Goal: Task Accomplishment & Management: Complete application form

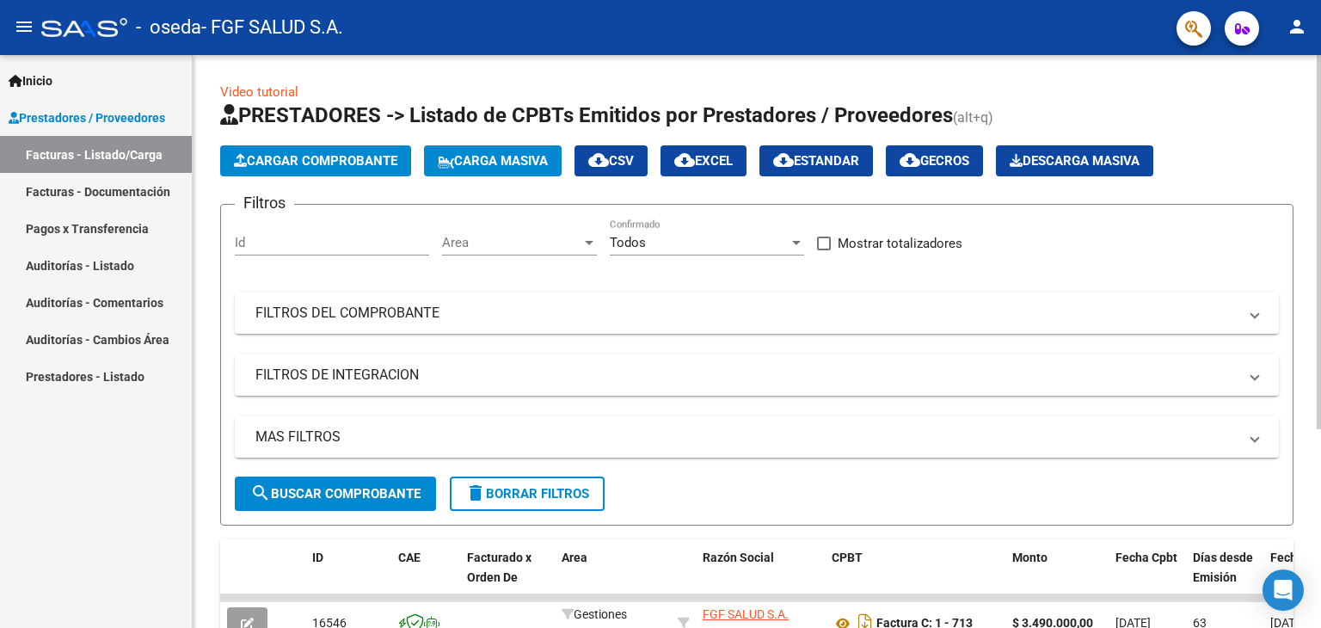
click at [1320, 177] on div at bounding box center [1319, 242] width 4 height 374
click at [351, 159] on span "Cargar Comprobante" at bounding box center [315, 160] width 163 height 15
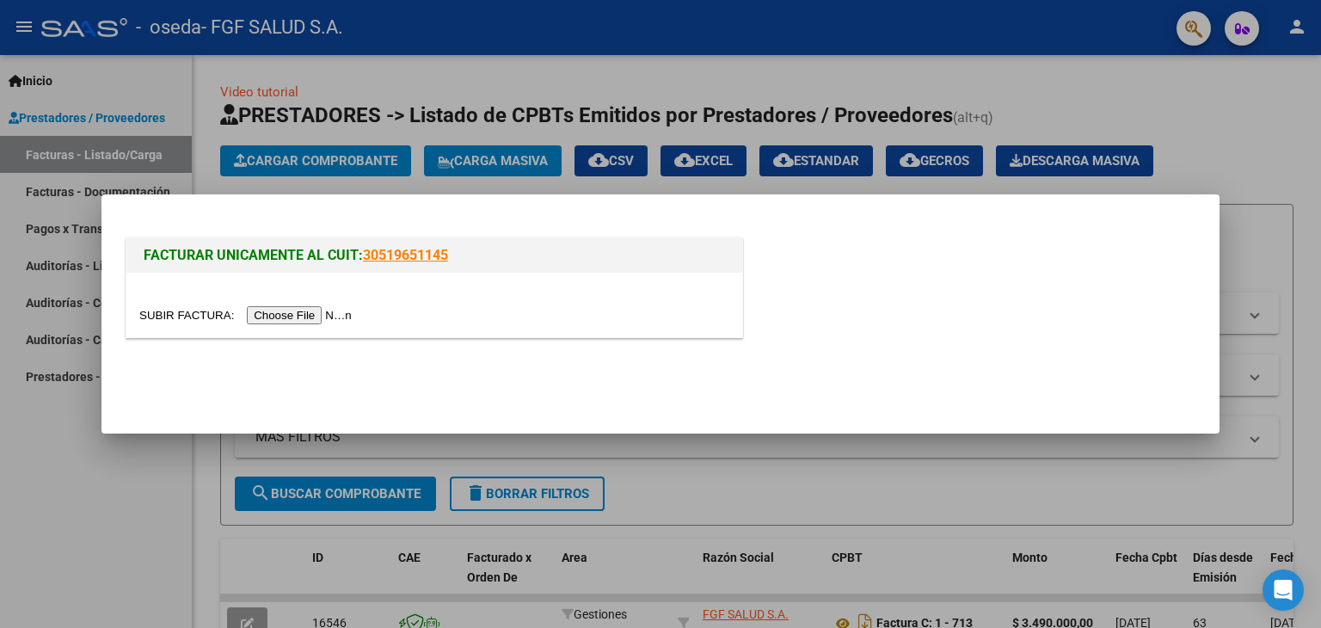
click at [331, 316] on input "file" at bounding box center [248, 315] width 218 height 18
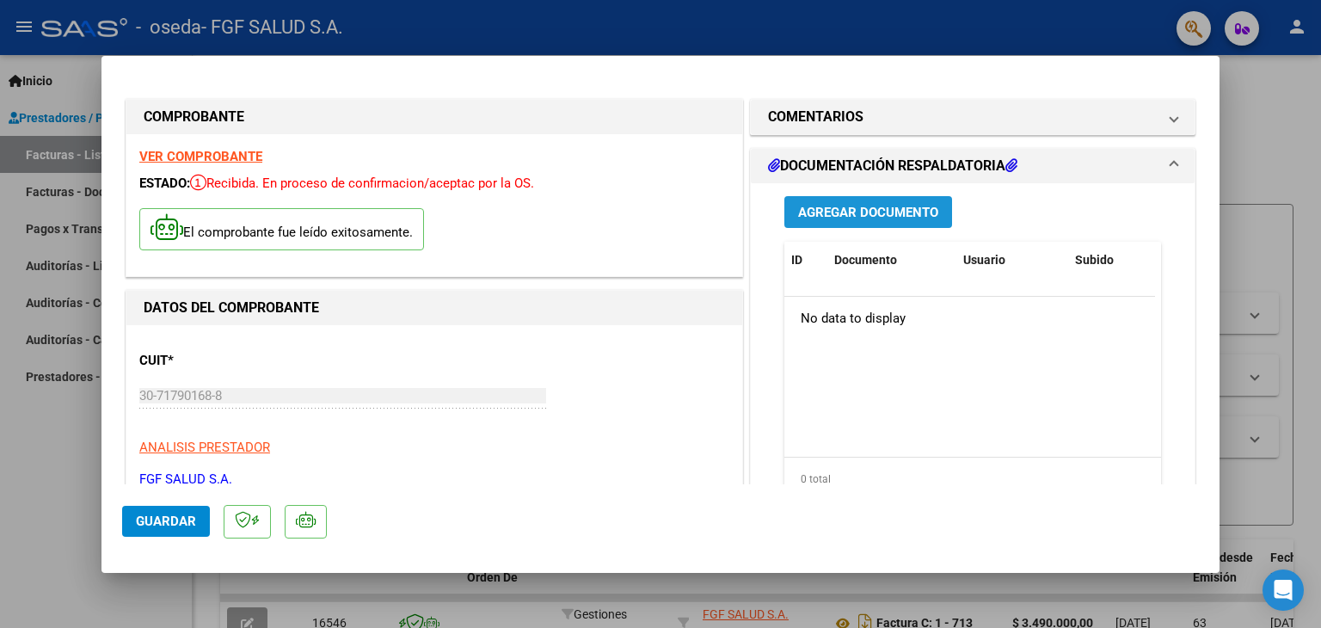
click at [863, 210] on span "Agregar Documento" at bounding box center [868, 212] width 140 height 15
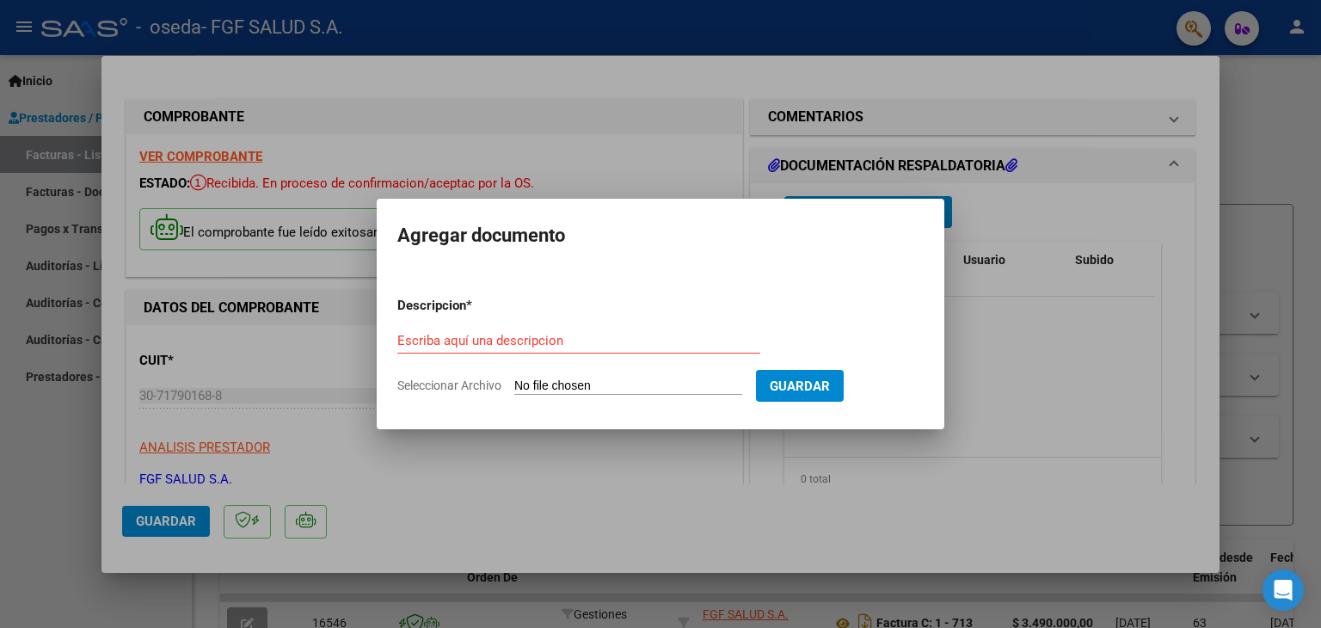
click at [995, 275] on div at bounding box center [660, 314] width 1321 height 628
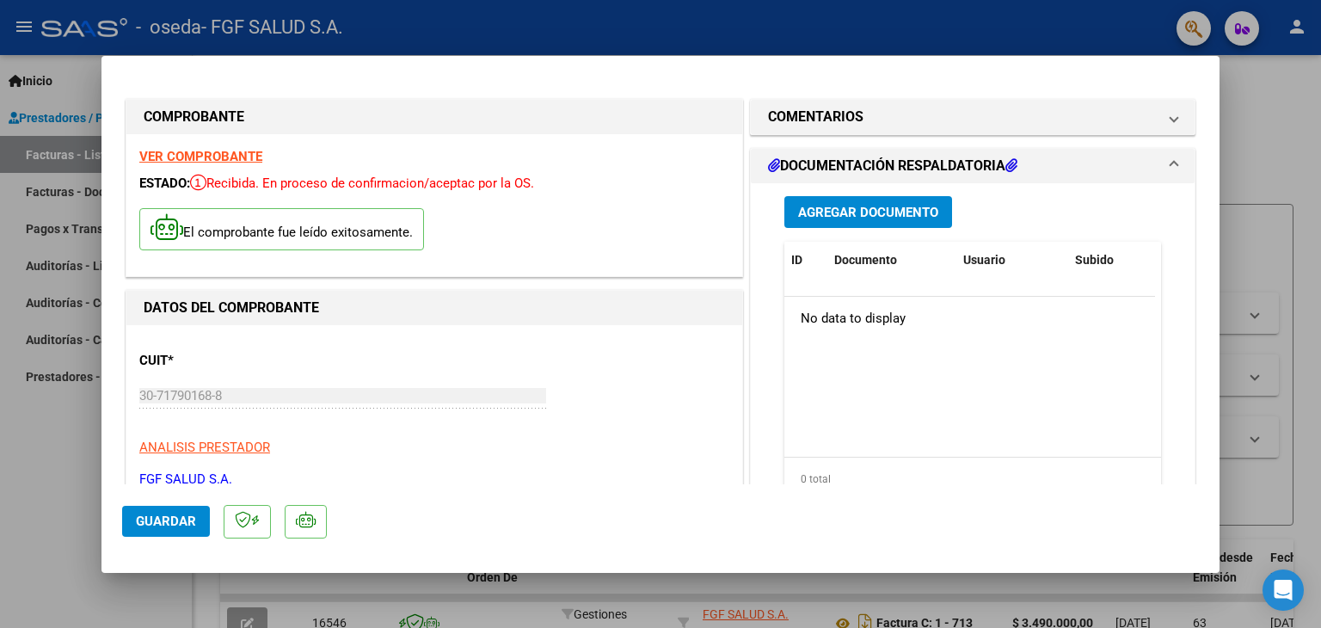
click at [891, 208] on span "Agregar Documento" at bounding box center [868, 212] width 140 height 15
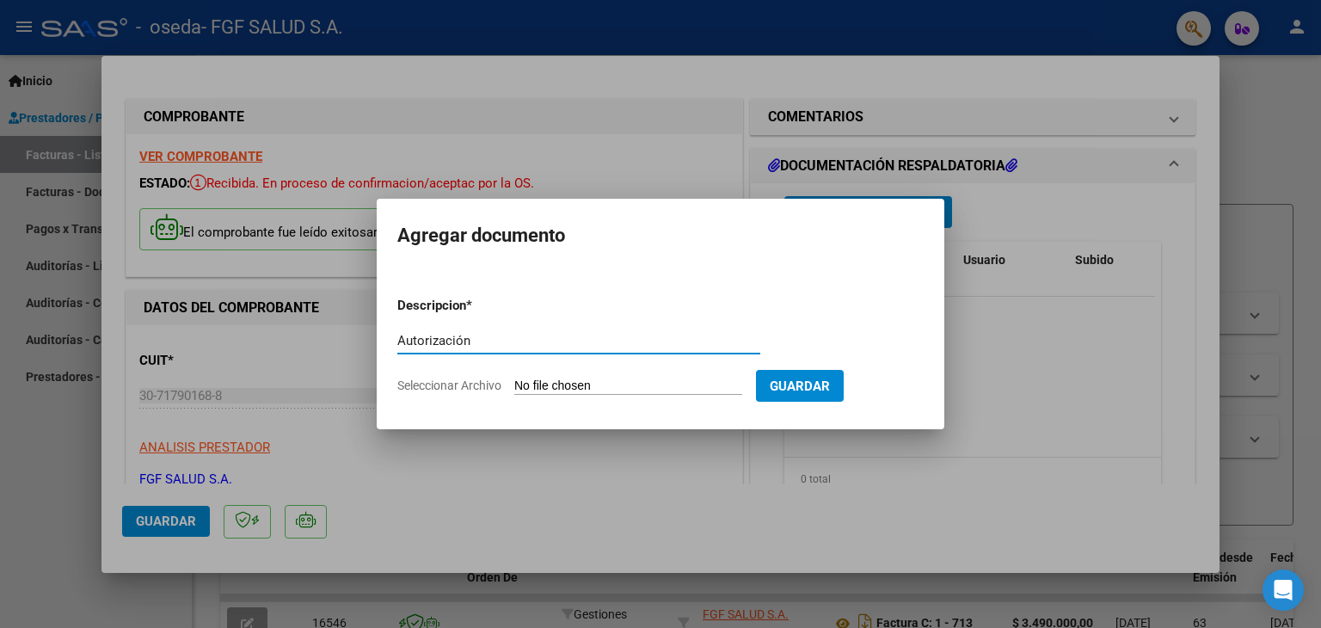
type input "Autorización"
click at [710, 389] on input "Seleccionar Archivo" at bounding box center [628, 386] width 228 height 16
type input "C:\fakepath\SCAN_20250812_152253228 (1).pdf"
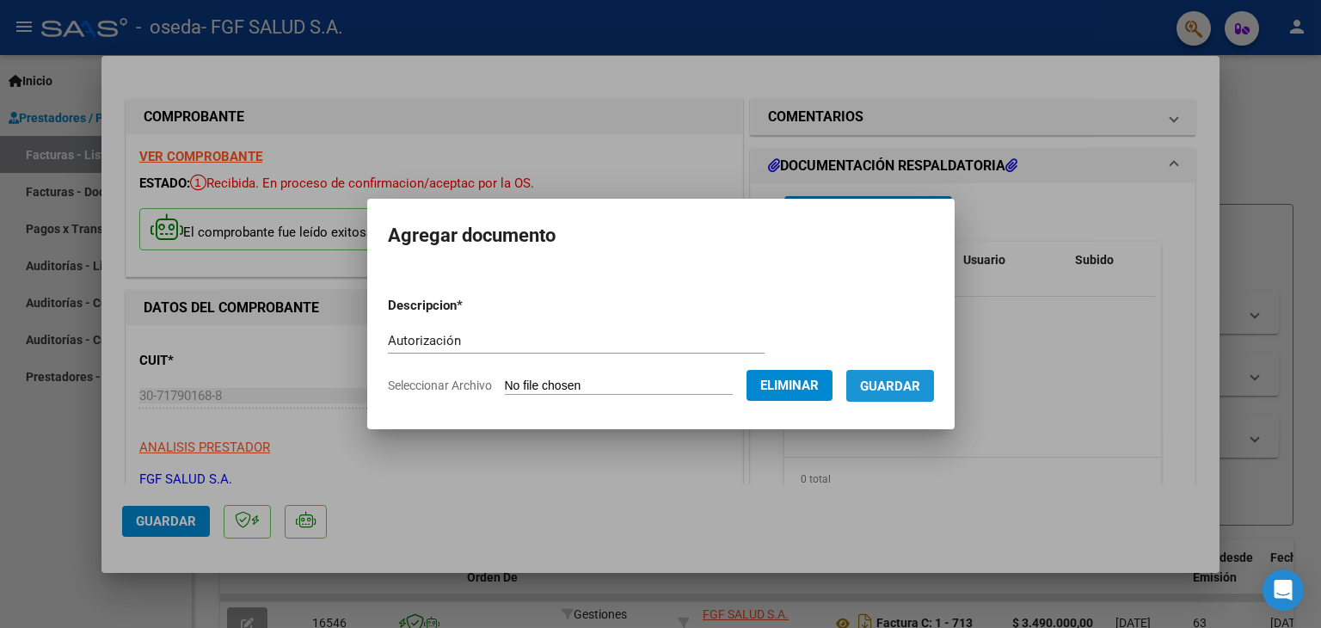
click at [912, 384] on span "Guardar" at bounding box center [890, 385] width 60 height 15
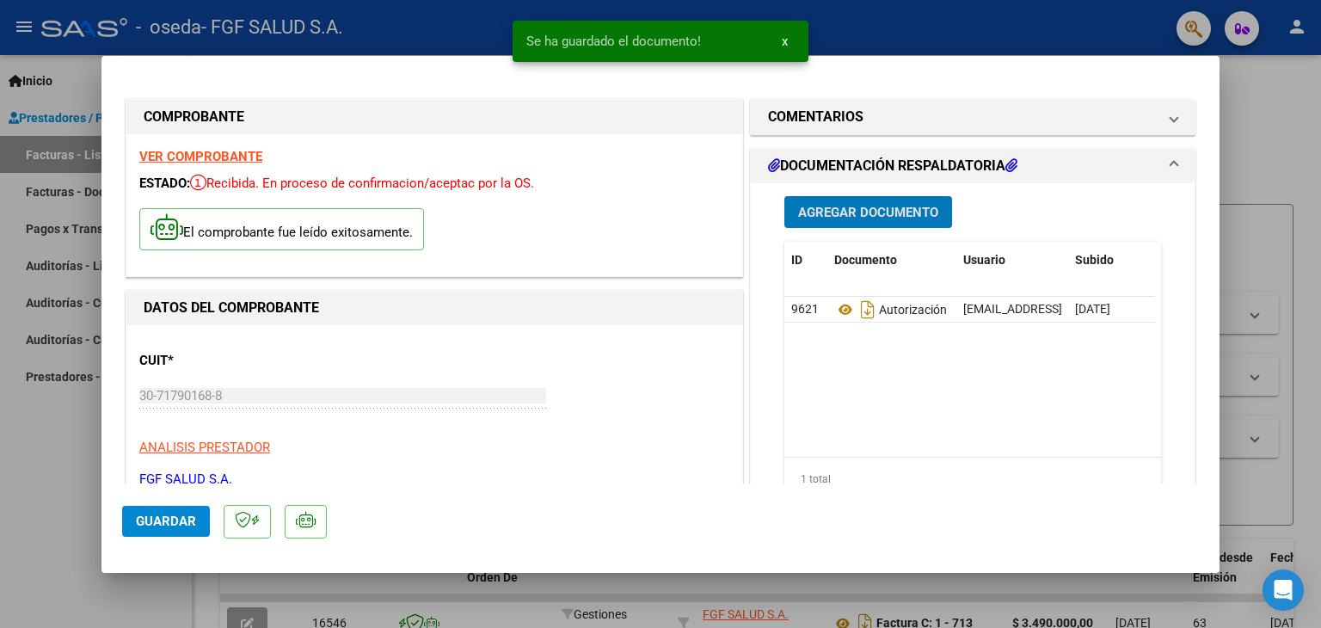
click at [846, 206] on span "Agregar Documento" at bounding box center [868, 212] width 140 height 15
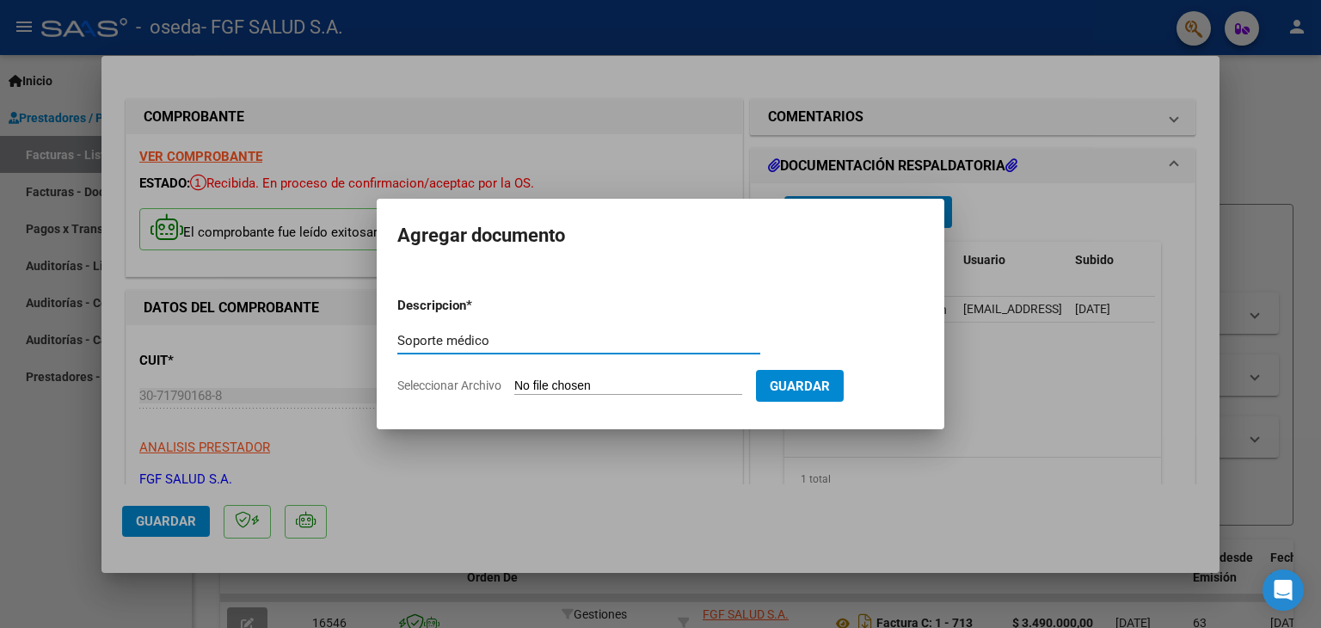
type input "Soporte médico"
click at [633, 383] on input "Seleccionar Archivo" at bounding box center [628, 386] width 228 height 16
type input "C:\fakepath\[PERSON_NAME] (1).pdf"
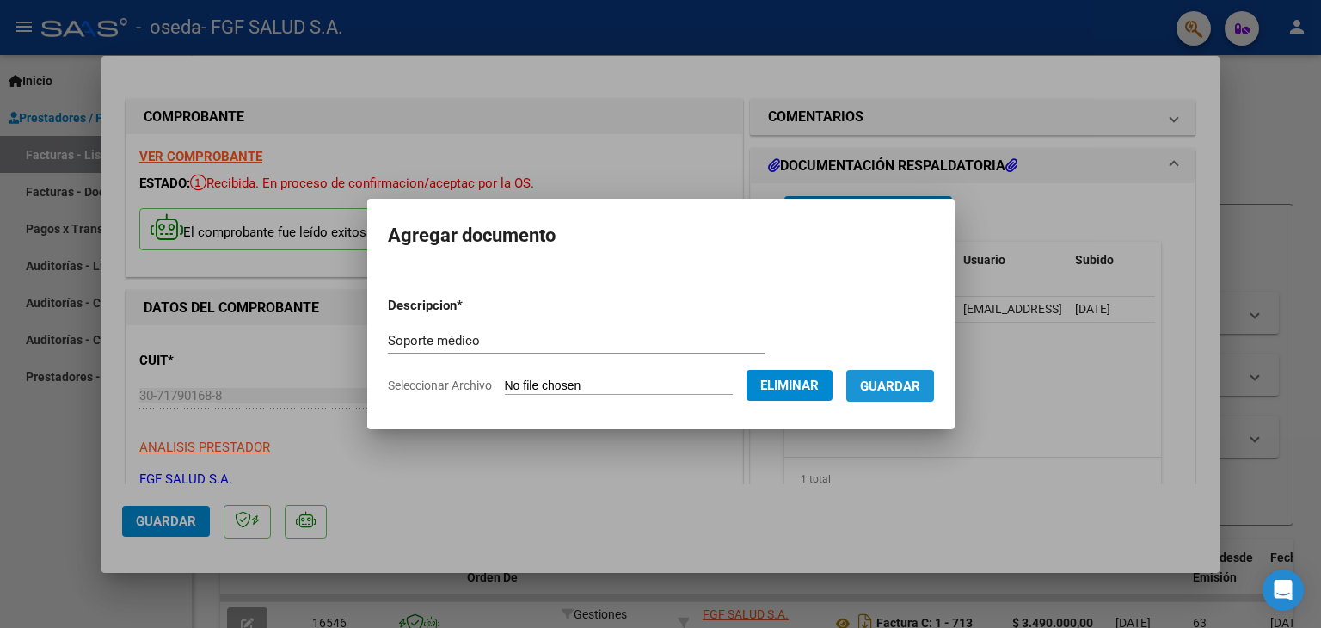
click at [918, 376] on button "Guardar" at bounding box center [890, 386] width 88 height 32
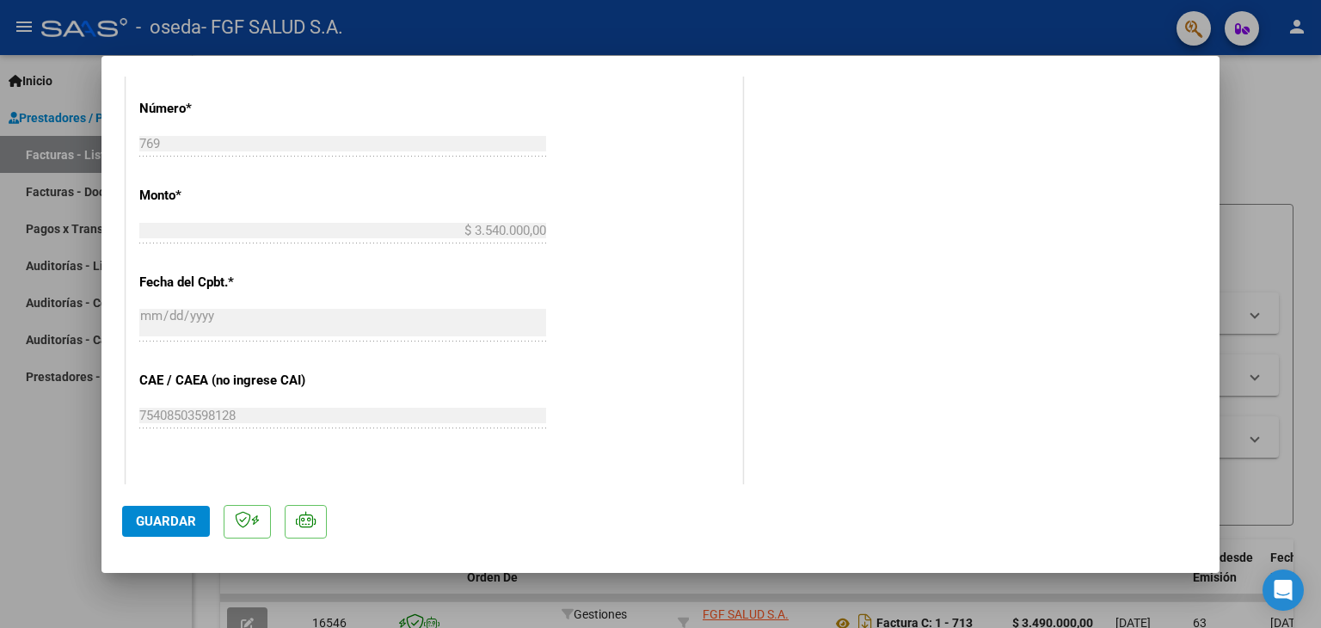
scroll to position [965, 0]
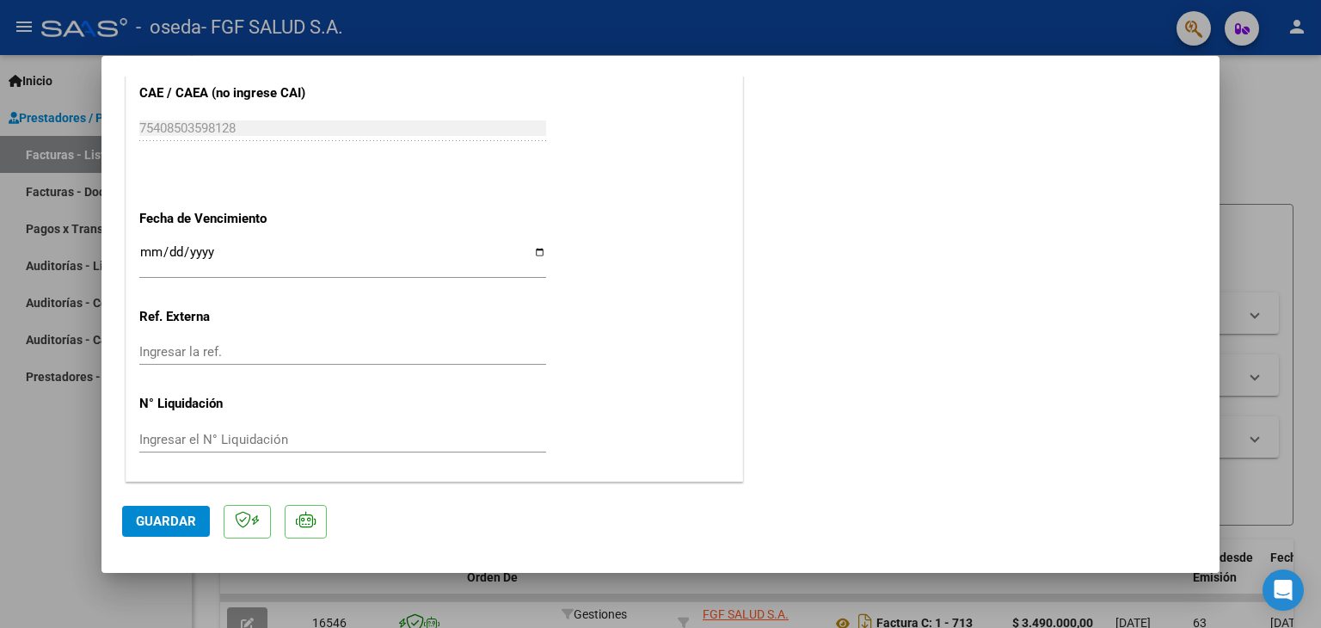
click at [194, 515] on span "Guardar" at bounding box center [166, 520] width 60 height 15
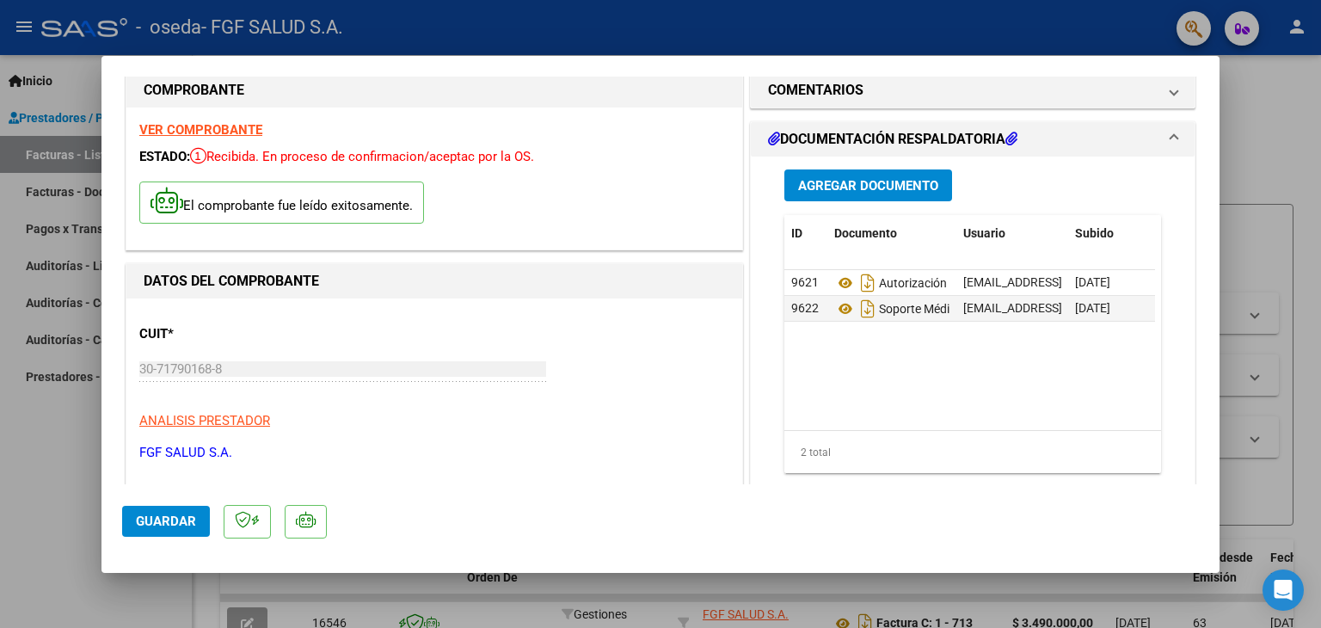
scroll to position [0, 0]
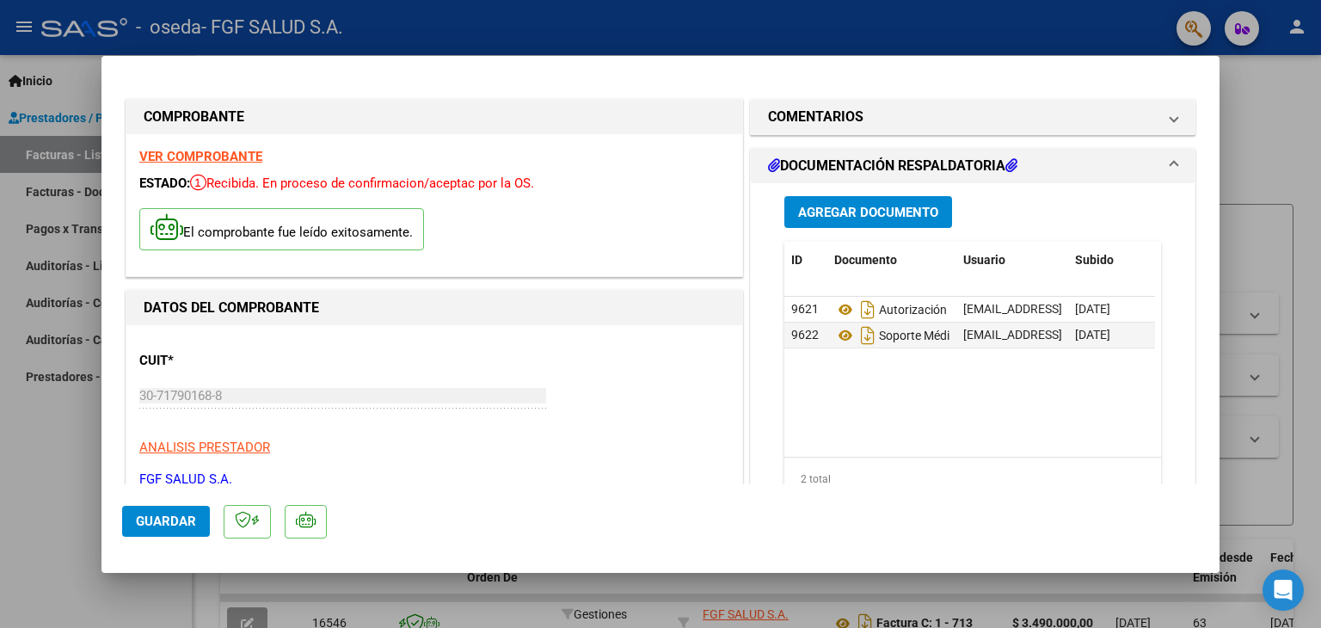
click at [213, 158] on strong "VER COMPROBANTE" at bounding box center [200, 156] width 123 height 15
click at [1259, 194] on div at bounding box center [660, 314] width 1321 height 628
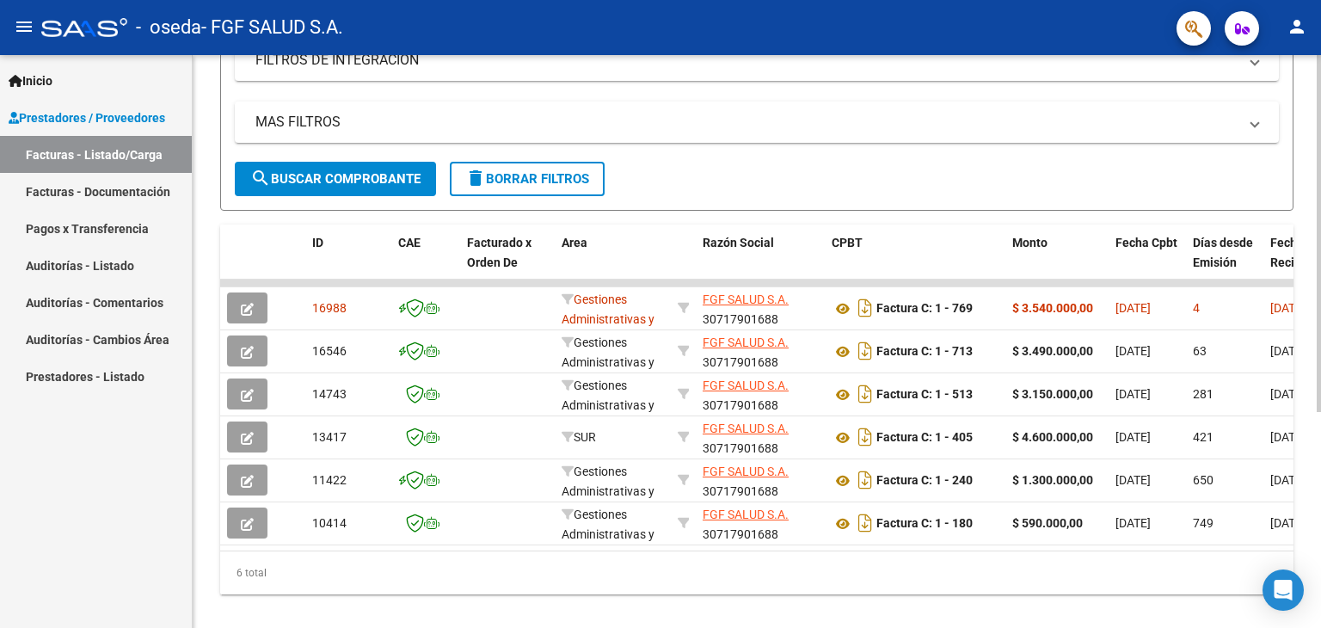
scroll to position [334, 0]
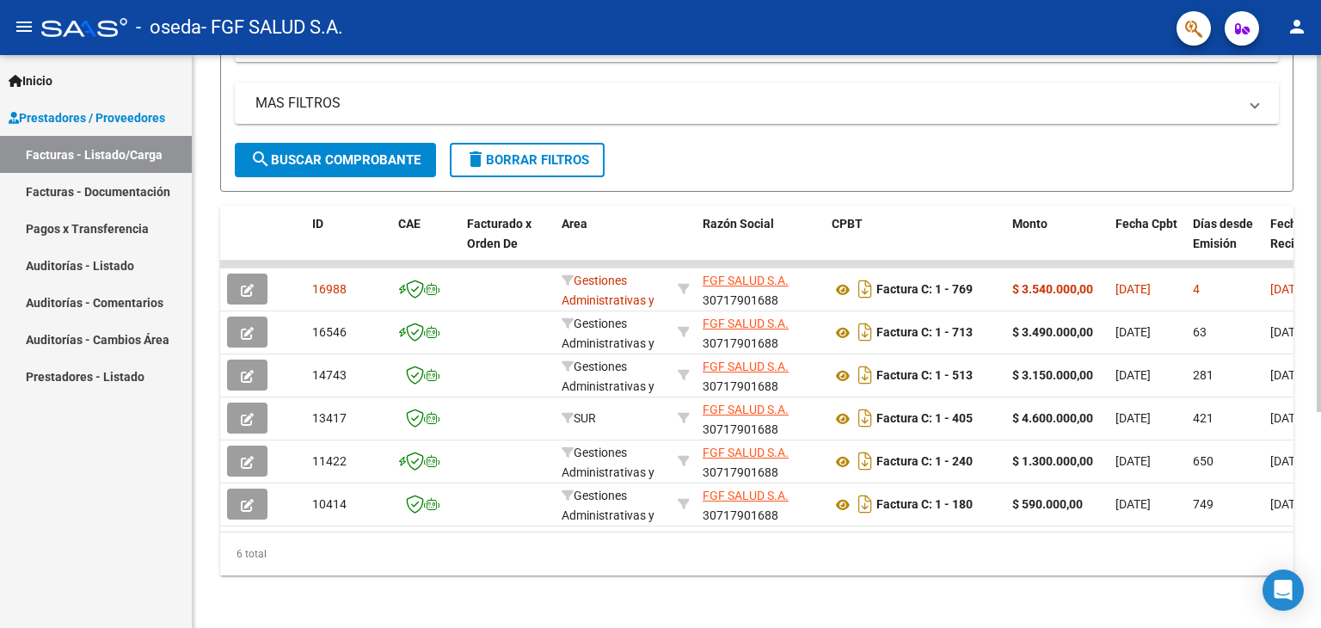
click at [1309, 338] on div "Video tutorial PRESTADORES -> Listado de CPBTs Emitidos por Prestadores / Prove…" at bounding box center [759, 175] width 1133 height 909
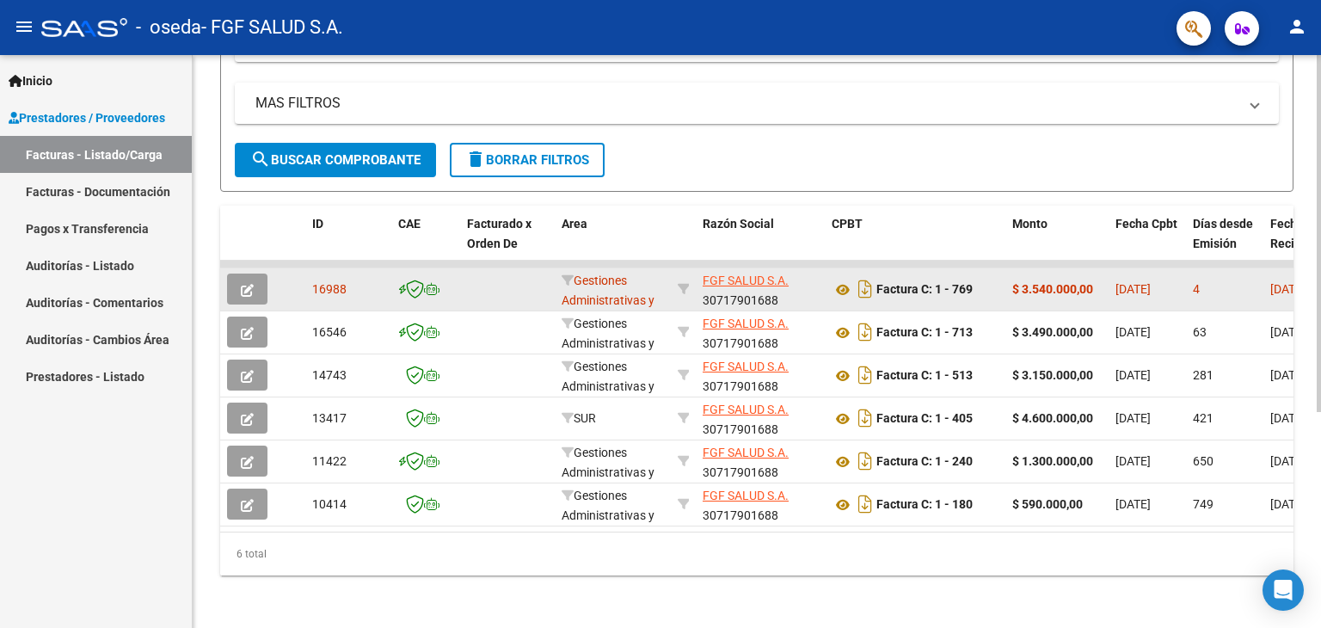
click at [367, 294] on div "16988" at bounding box center [348, 290] width 72 height 20
